Goal: Check status: Check status

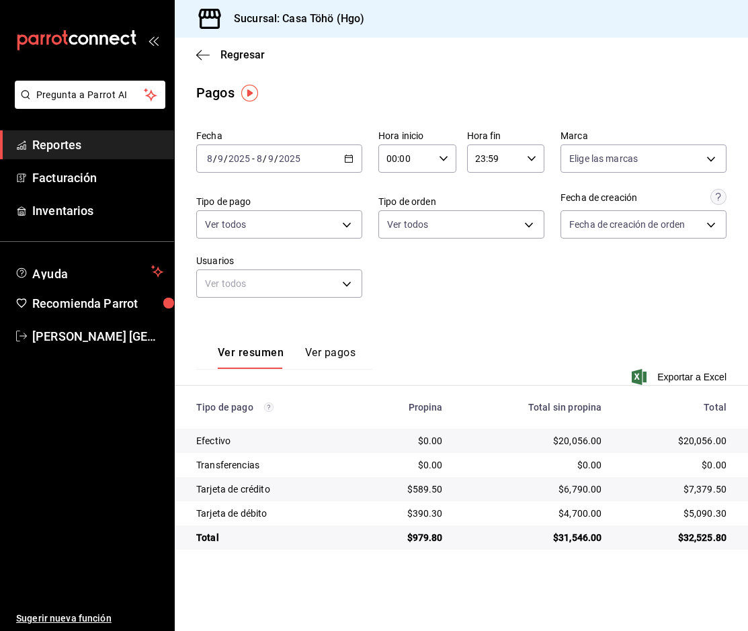
click at [347, 159] on icon "button" at bounding box center [348, 158] width 9 height 9
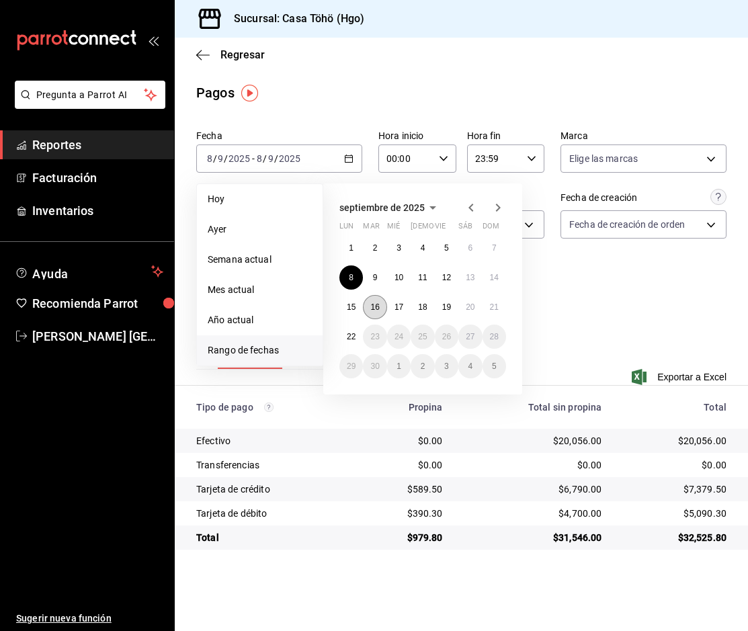
click at [372, 309] on abbr "16" at bounding box center [374, 306] width 9 height 9
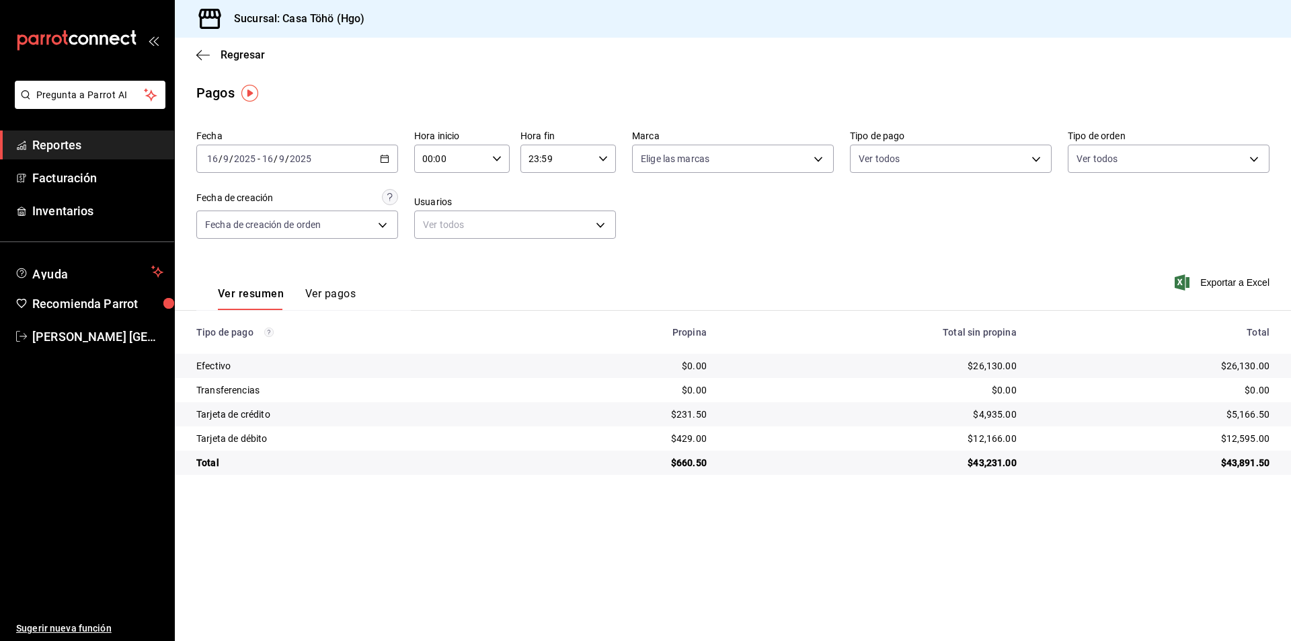
click at [747, 461] on div "$43,231.00" at bounding box center [872, 462] width 288 height 13
click at [488, 163] on div "00:00 Hora inicio" at bounding box center [461, 159] width 95 height 28
click at [440, 216] on span "07" at bounding box center [438, 217] width 26 height 11
click at [485, 190] on span "00" at bounding box center [486, 193] width 26 height 11
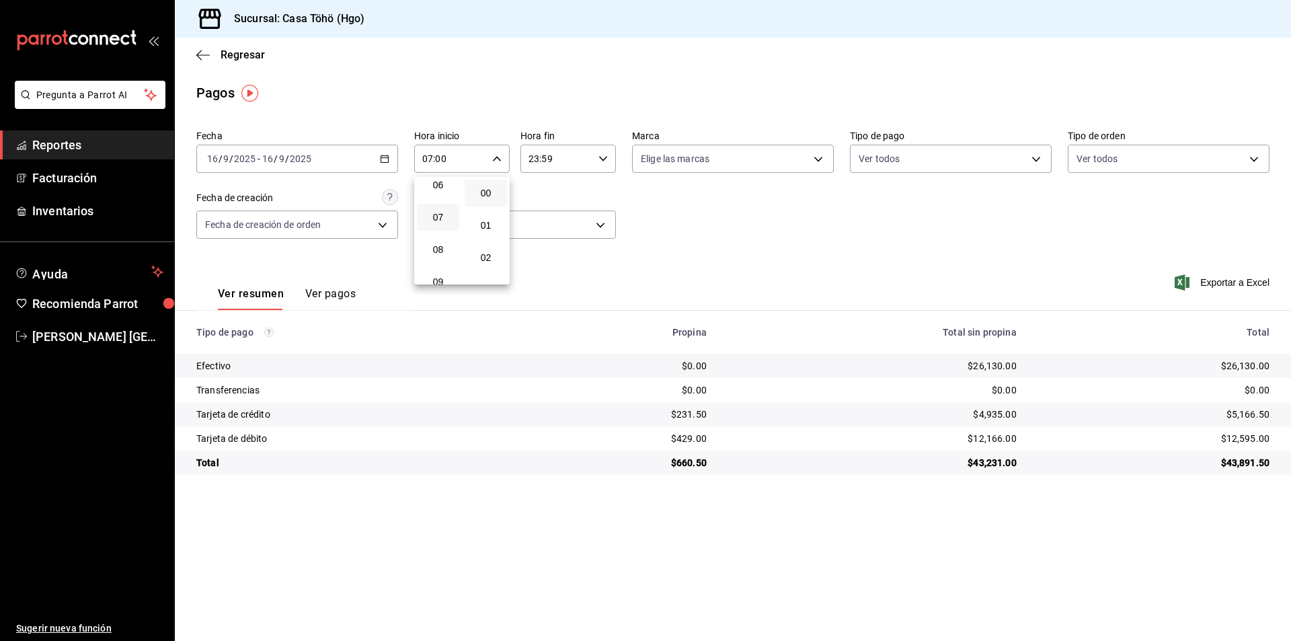
click at [747, 228] on div at bounding box center [645, 320] width 1291 height 641
click at [494, 162] on icon "button" at bounding box center [496, 158] width 9 height 9
click at [441, 196] on span "00" at bounding box center [438, 193] width 26 height 11
click at [747, 215] on div at bounding box center [645, 320] width 1291 height 641
click at [498, 155] on icon "button" at bounding box center [496, 158] width 9 height 9
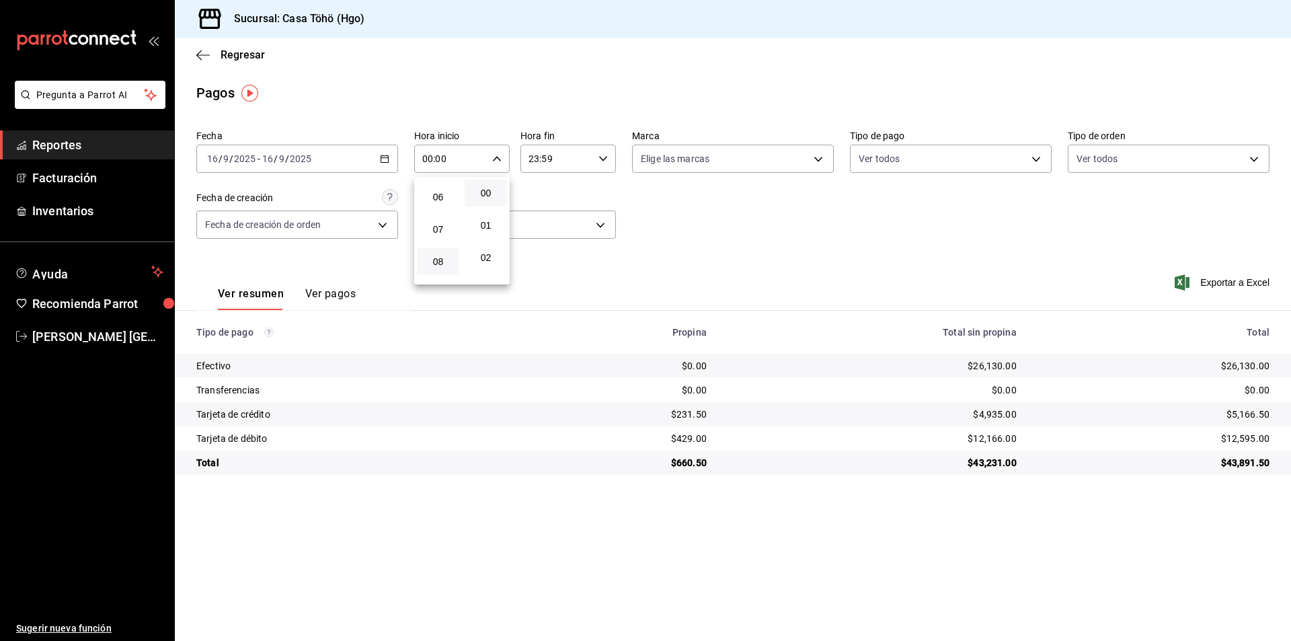
scroll to position [202, 0]
click at [438, 228] on button "07" at bounding box center [438, 217] width 42 height 27
type input "07:00"
click at [492, 196] on span "00" at bounding box center [486, 193] width 26 height 11
click at [599, 157] on div at bounding box center [645, 320] width 1291 height 641
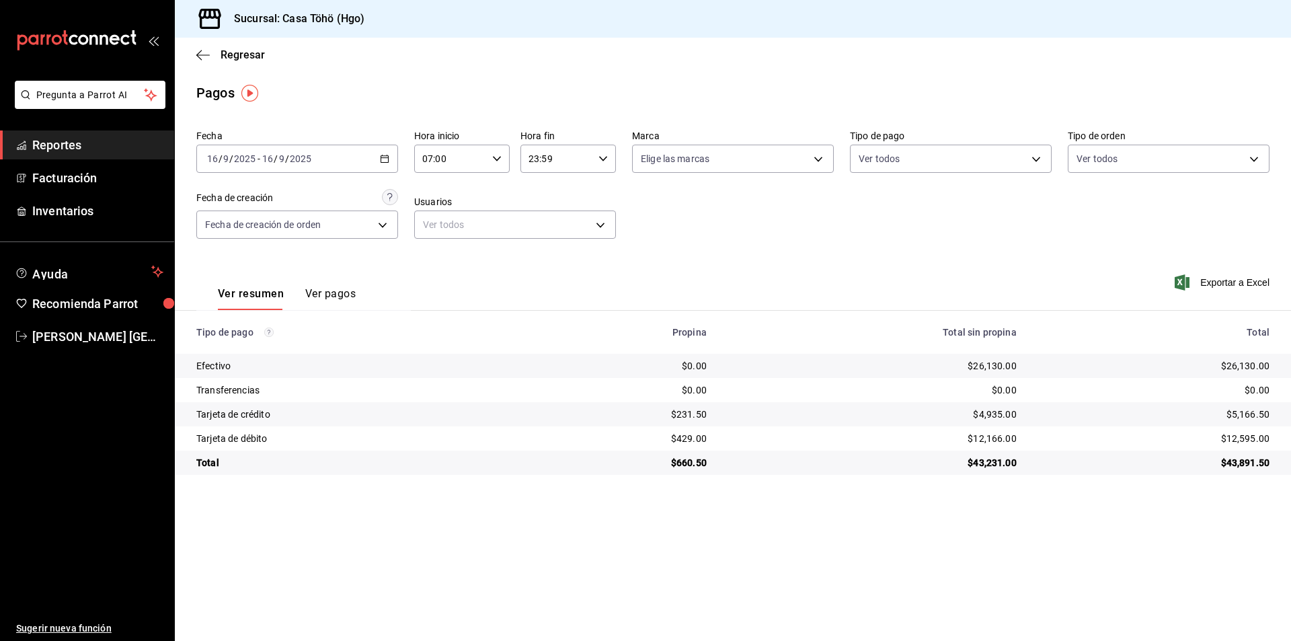
click at [609, 161] on div "23:59 Hora fin" at bounding box center [567, 159] width 95 height 28
click at [540, 253] on span "04" at bounding box center [544, 254] width 26 height 11
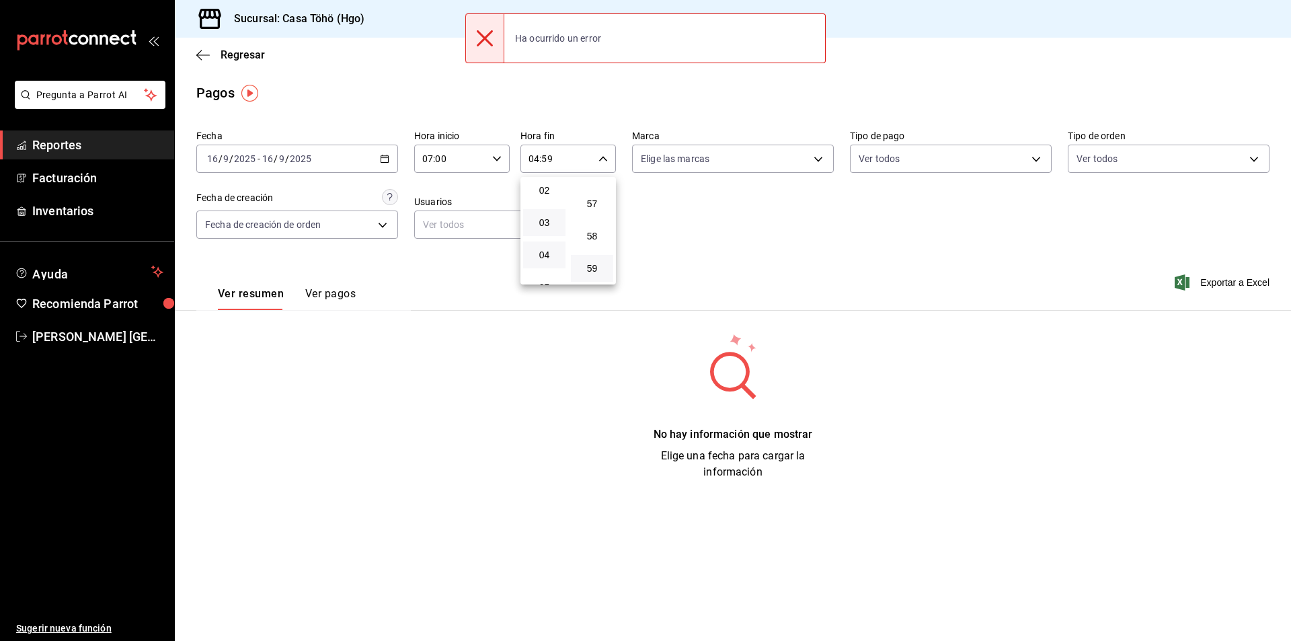
click at [549, 228] on button "03" at bounding box center [544, 222] width 42 height 27
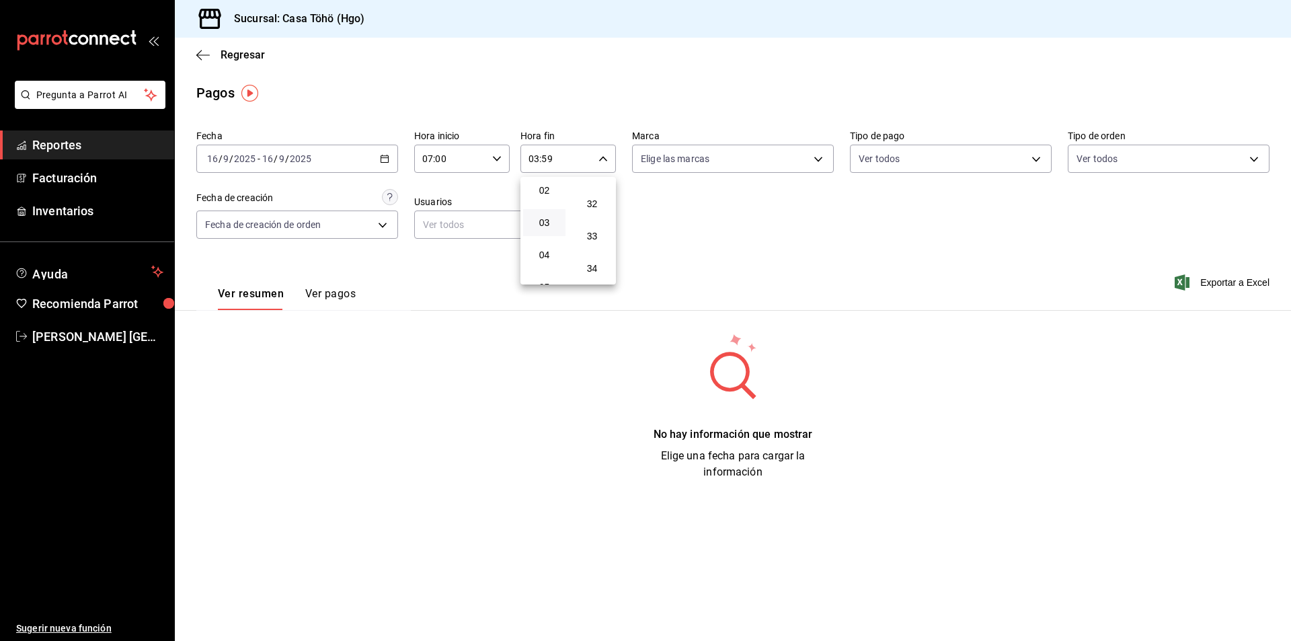
scroll to position [954, 0]
click at [595, 205] on span "30" at bounding box center [592, 206] width 26 height 11
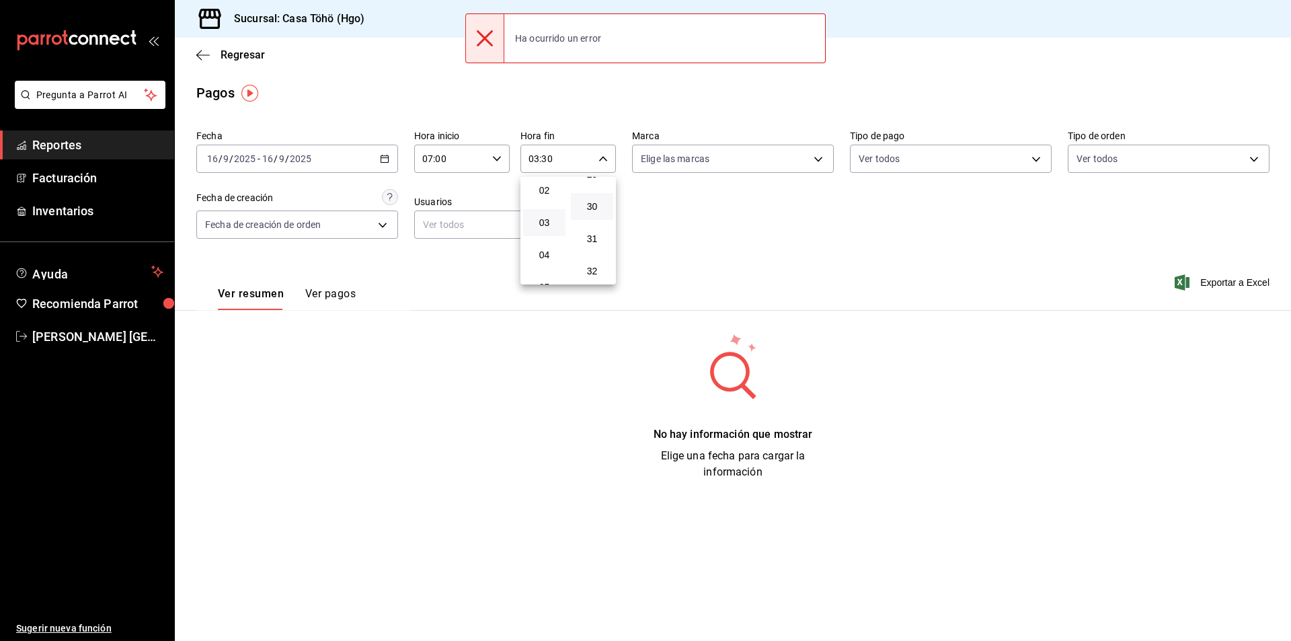
click at [682, 229] on div at bounding box center [645, 320] width 1291 height 641
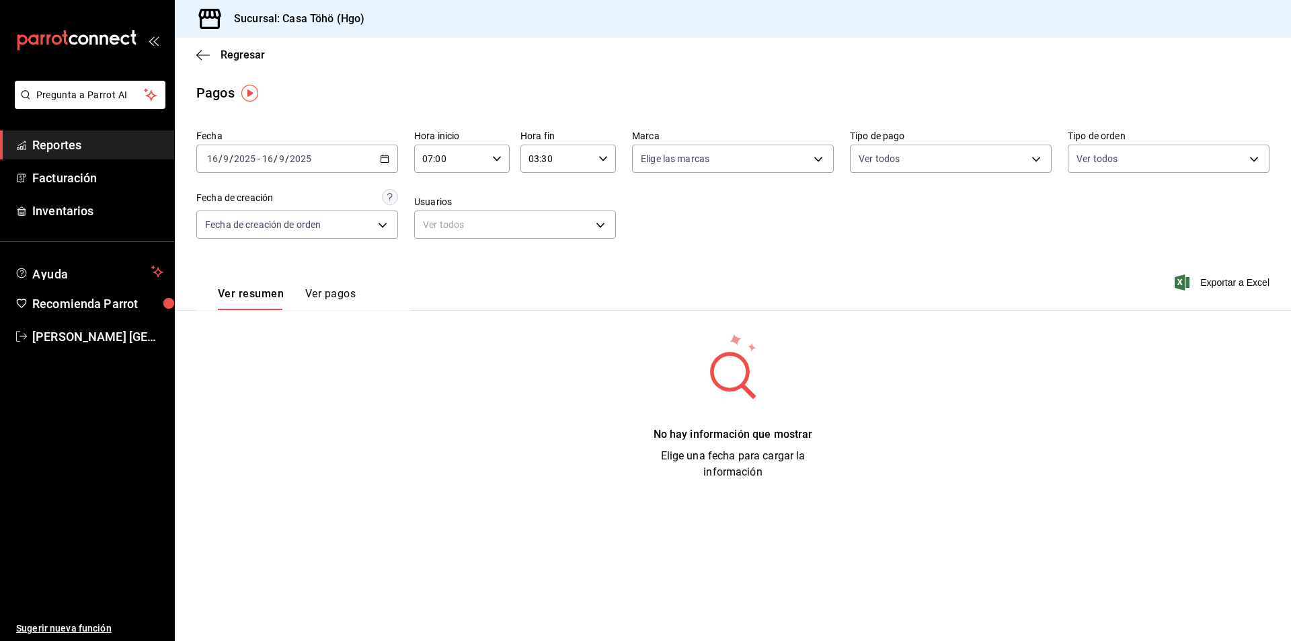
click at [603, 159] on icon "button" at bounding box center [602, 158] width 9 height 9
click at [540, 278] on span "15" at bounding box center [544, 279] width 26 height 11
type input "15:30"
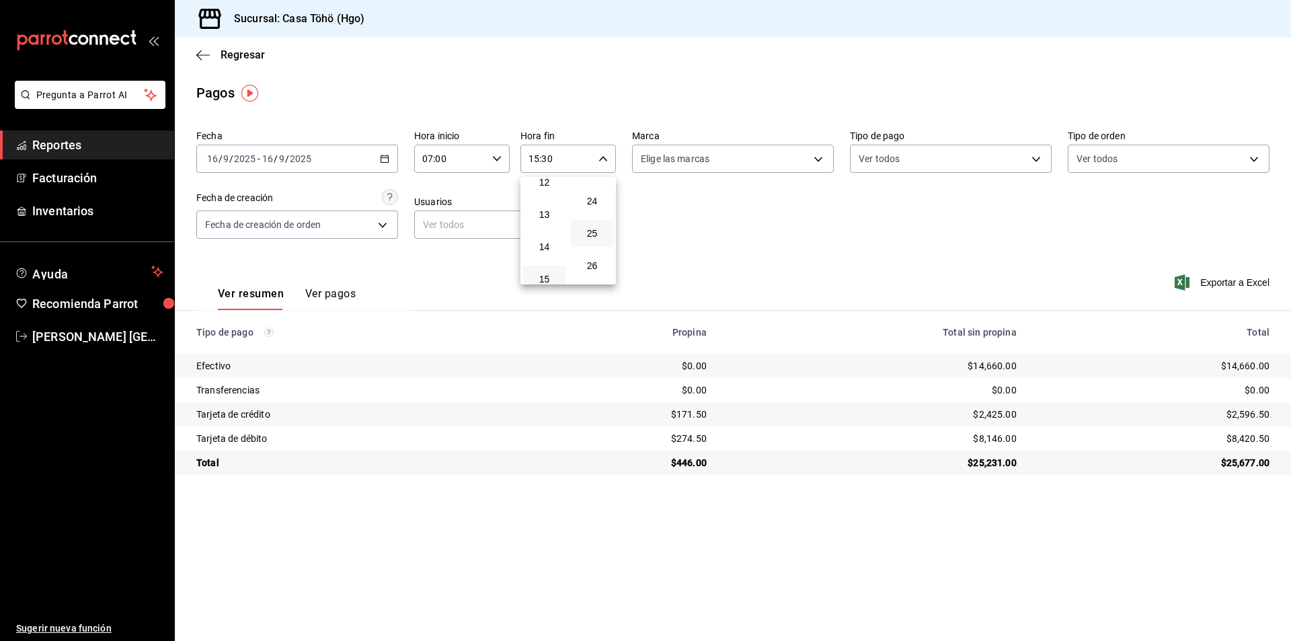
scroll to position [901, 0]
click at [601, 261] on span "30" at bounding box center [592, 260] width 26 height 11
click at [747, 243] on div at bounding box center [645, 320] width 1291 height 641
click at [495, 163] on icon "button" at bounding box center [496, 158] width 9 height 9
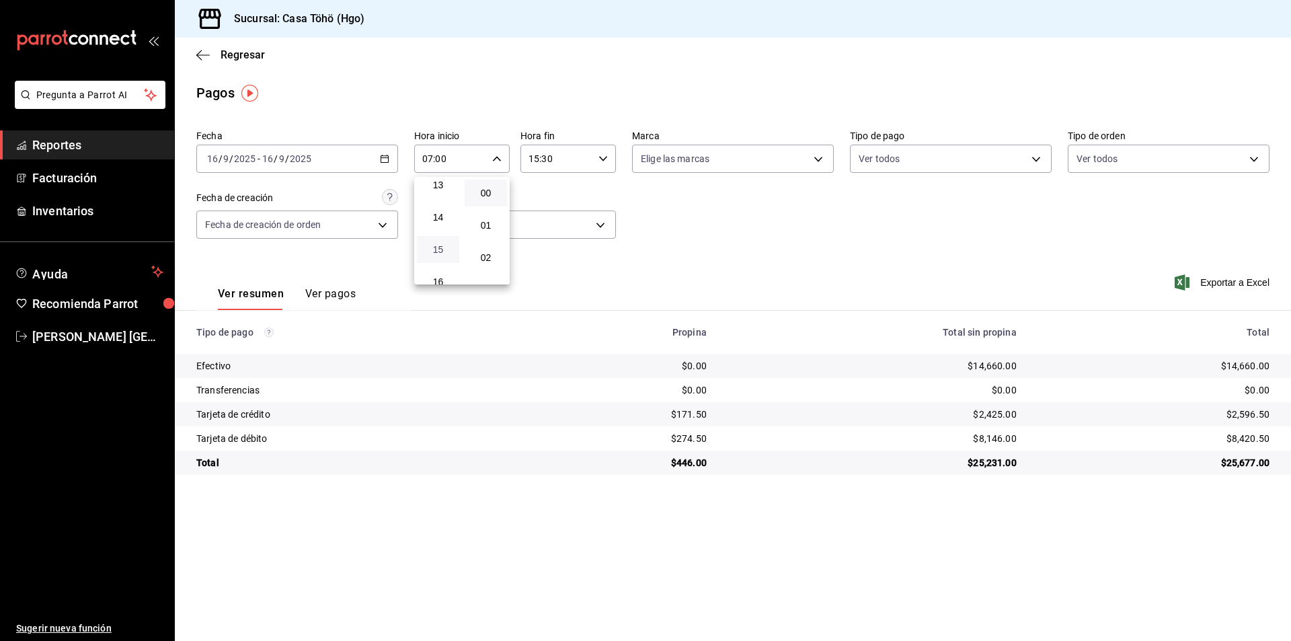
click at [440, 251] on span "15" at bounding box center [438, 249] width 26 height 11
click at [490, 227] on button "30" at bounding box center [485, 219] width 42 height 27
type input "15:30"
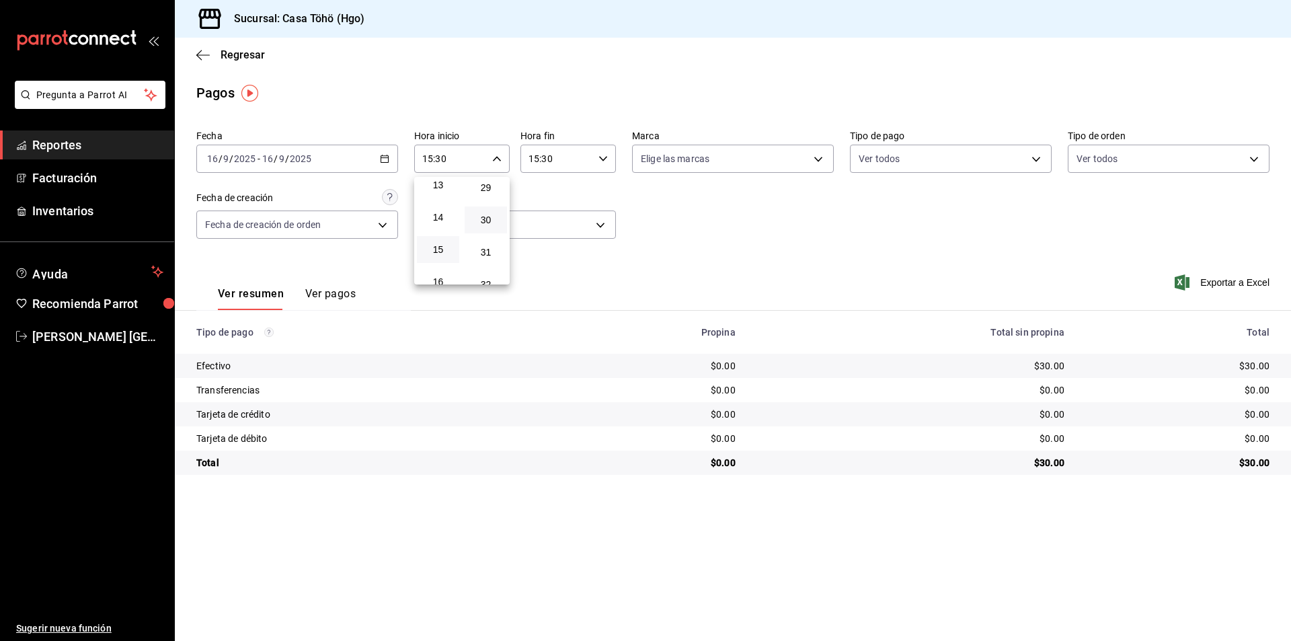
click at [600, 156] on div at bounding box center [645, 320] width 1291 height 641
click at [596, 156] on div "15:30 Hora fin" at bounding box center [567, 159] width 95 height 28
click at [541, 274] on button "23" at bounding box center [544, 268] width 42 height 27
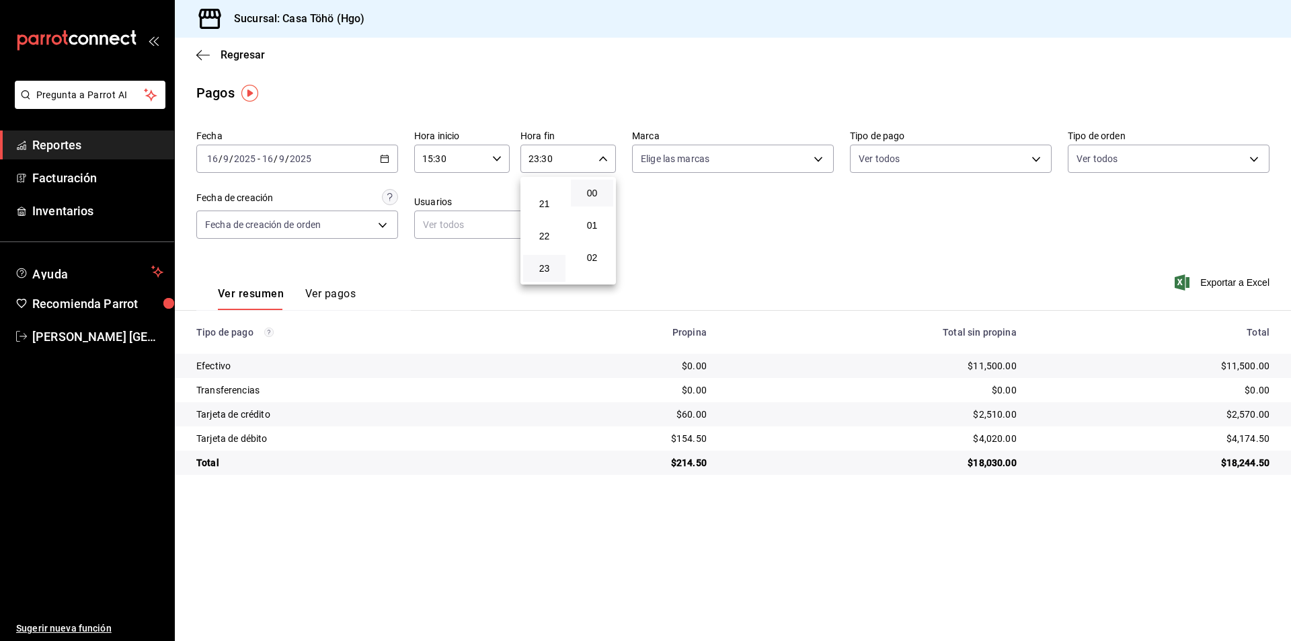
click at [603, 198] on button "00" at bounding box center [592, 192] width 42 height 27
click at [673, 213] on div at bounding box center [645, 320] width 1291 height 641
click at [606, 161] on icon "button" at bounding box center [602, 158] width 9 height 9
click at [596, 263] on span "59" at bounding box center [592, 268] width 26 height 11
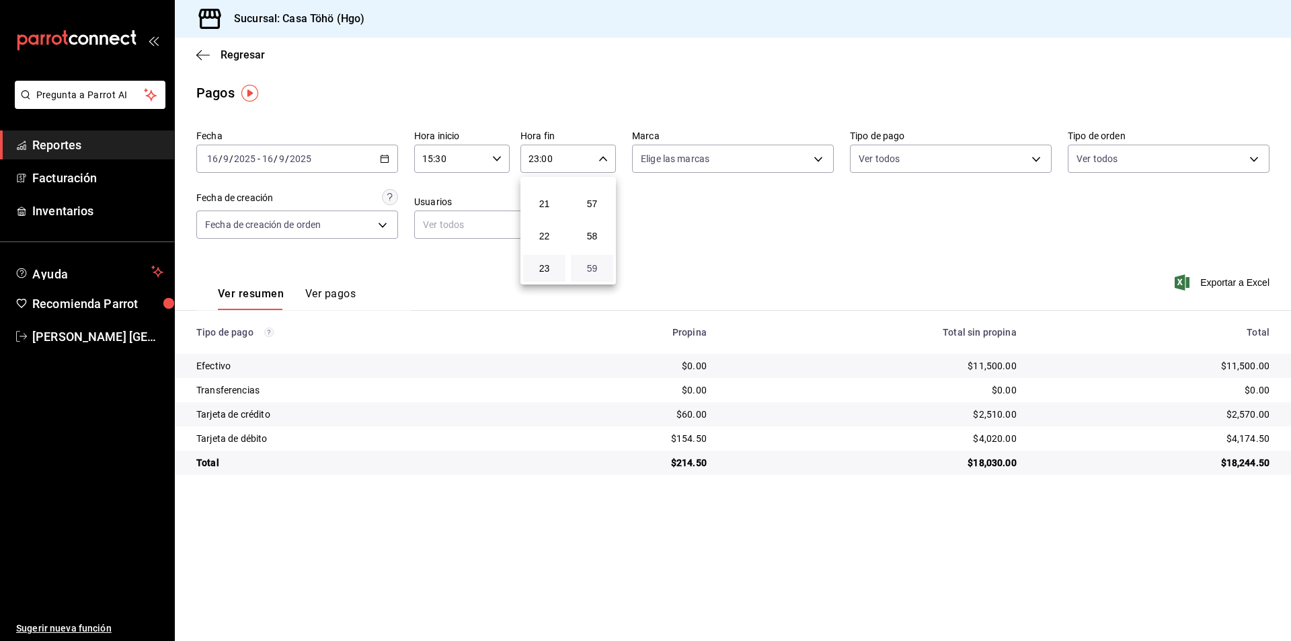
type input "23:59"
click at [695, 231] on div at bounding box center [645, 320] width 1291 height 641
click at [598, 154] on button "button" at bounding box center [602, 158] width 9 height 9
